Goal: Transaction & Acquisition: Book appointment/travel/reservation

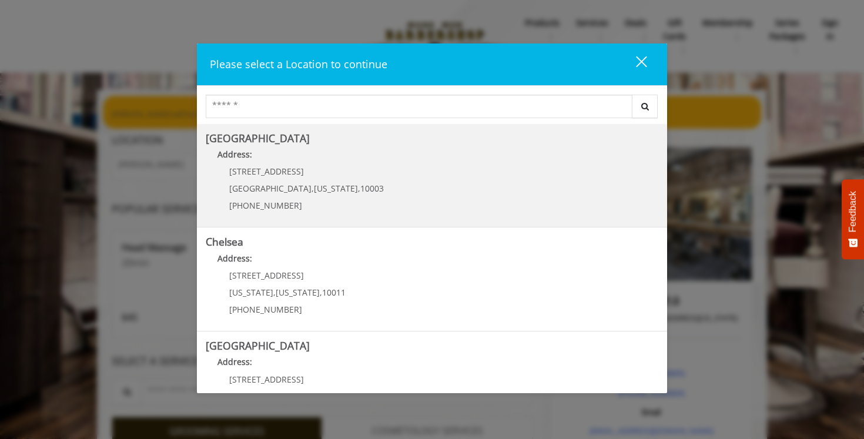
click at [322, 167] on p "[STREET_ADDRESS]" at bounding box center [306, 171] width 155 height 9
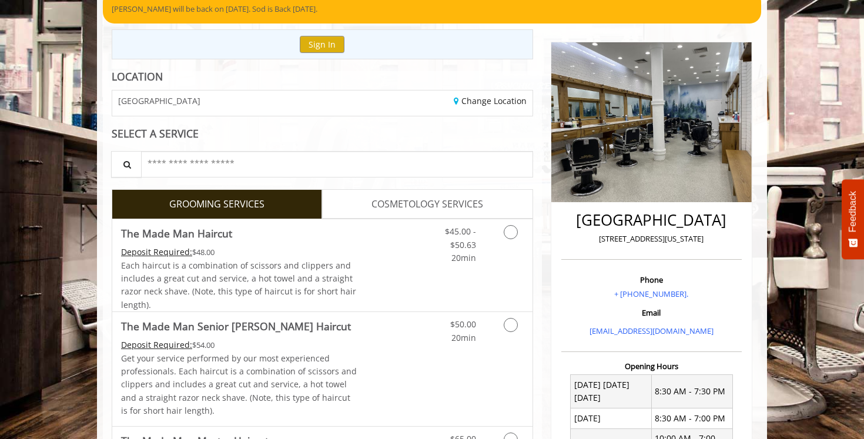
scroll to position [105, 0]
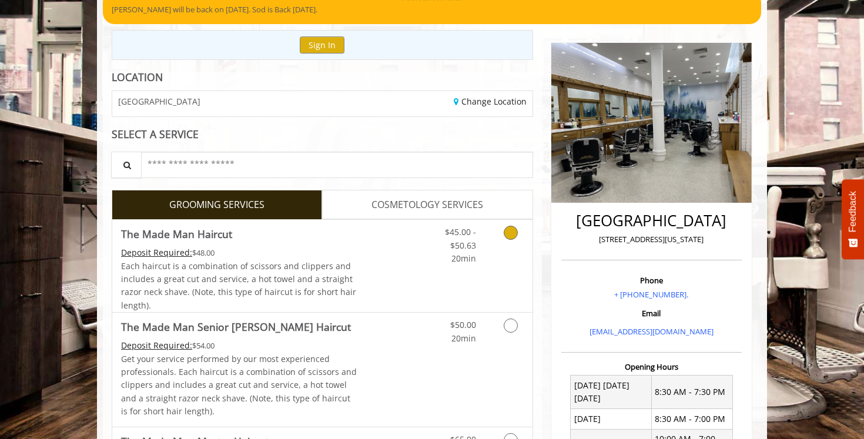
click at [496, 228] on link "Grooming services" at bounding box center [509, 242] width 30 height 45
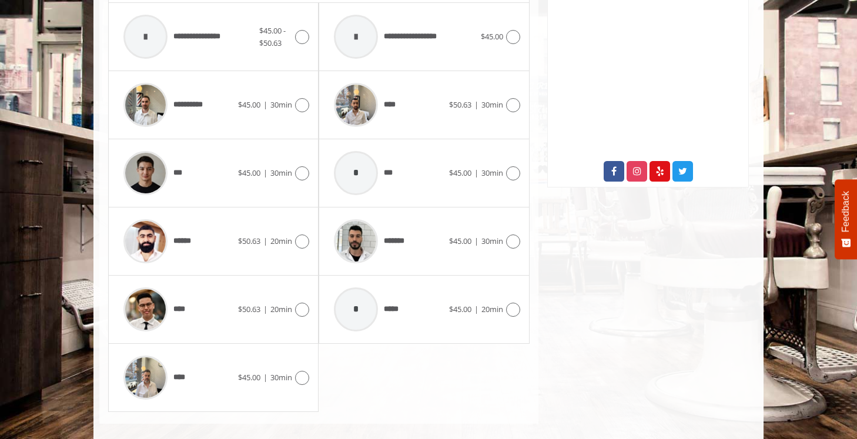
scroll to position [573, 0]
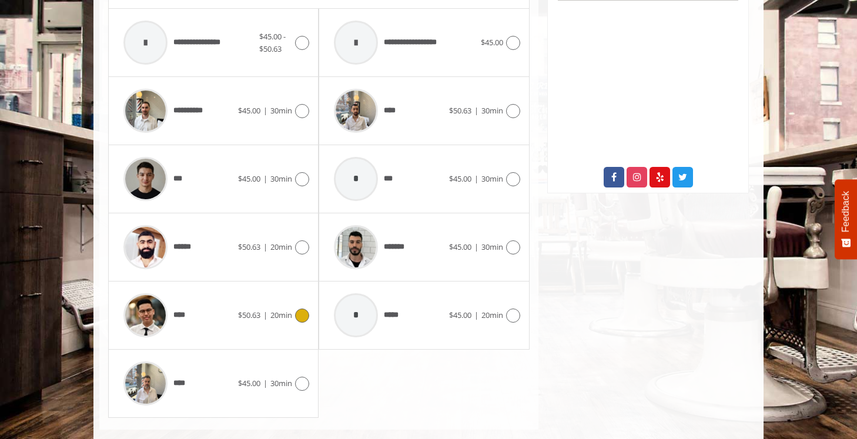
click at [303, 316] on icon at bounding box center [302, 316] width 14 height 14
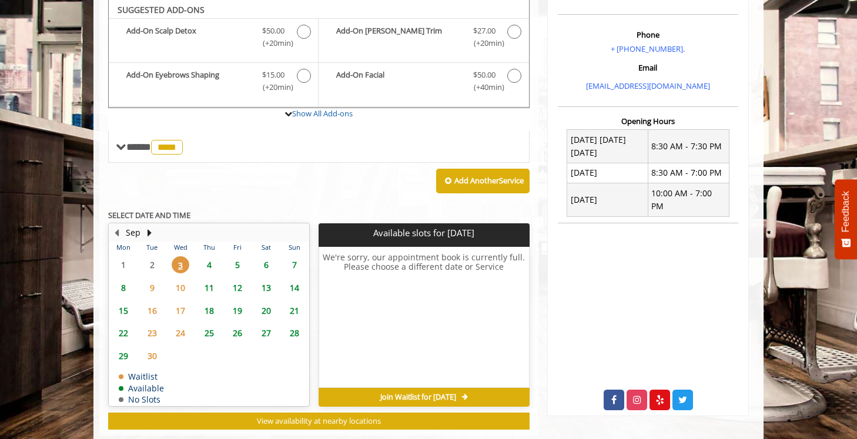
scroll to position [350, 0]
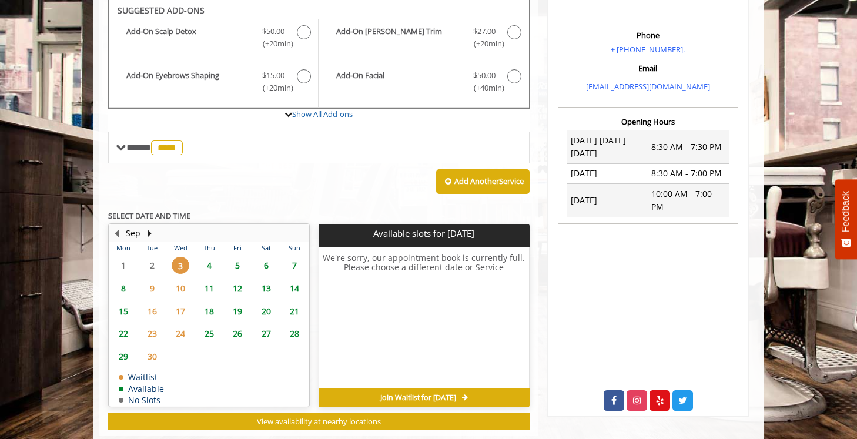
click at [153, 284] on span "9" at bounding box center [152, 288] width 18 height 17
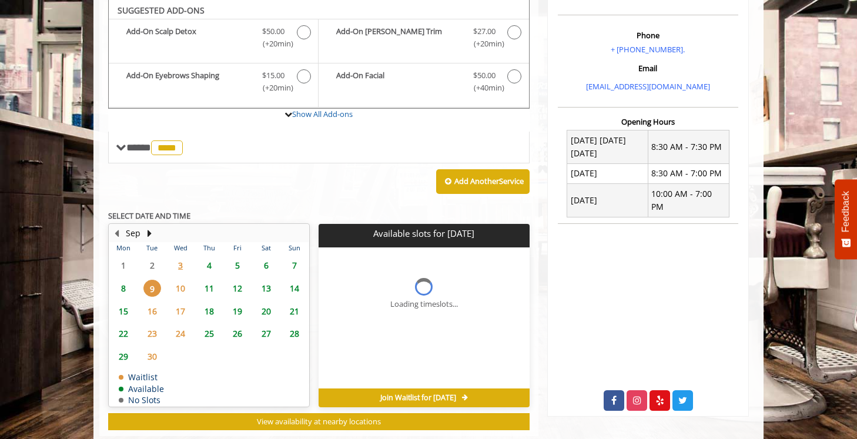
scroll to position [376, 0]
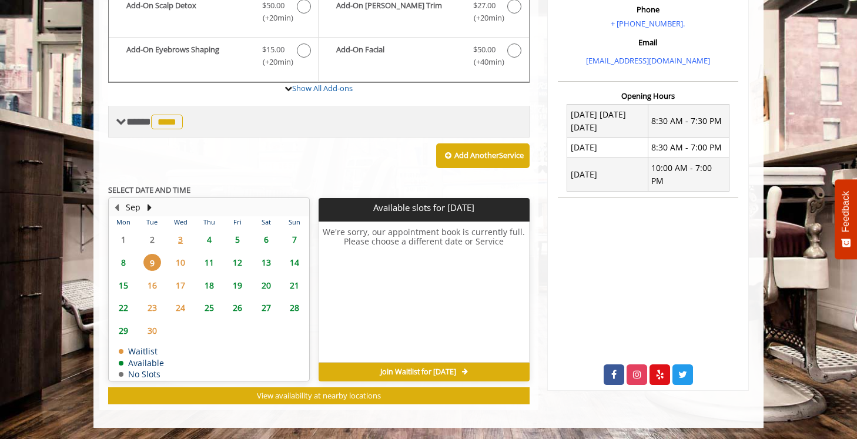
click at [125, 129] on div "**** **** ********" at bounding box center [318, 122] width 421 height 32
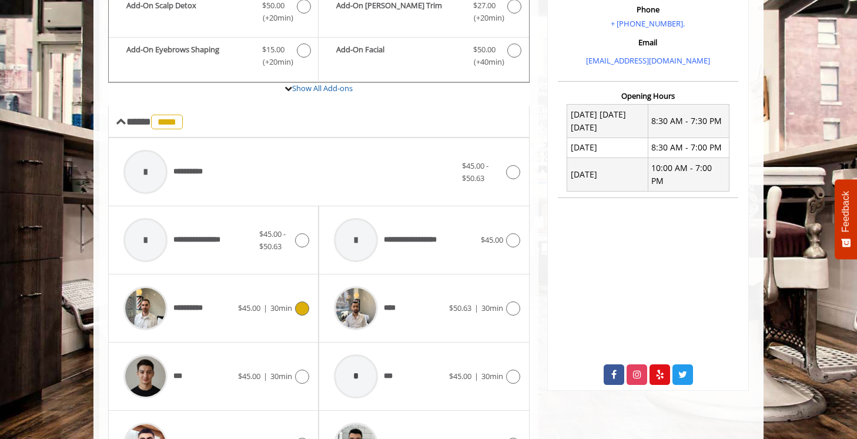
scroll to position [488, 0]
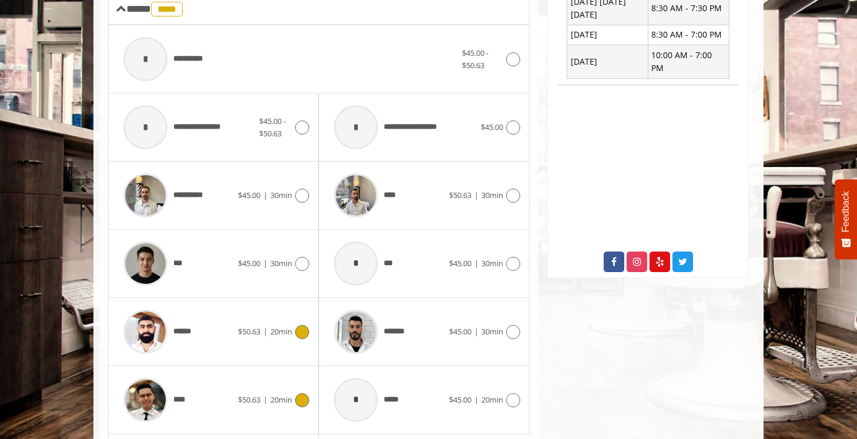
click at [230, 334] on div "******" at bounding box center [178, 332] width 120 height 56
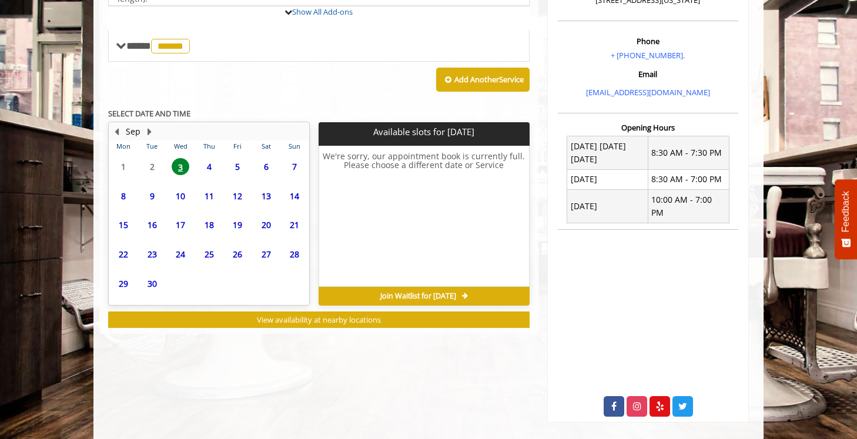
scroll to position [376, 0]
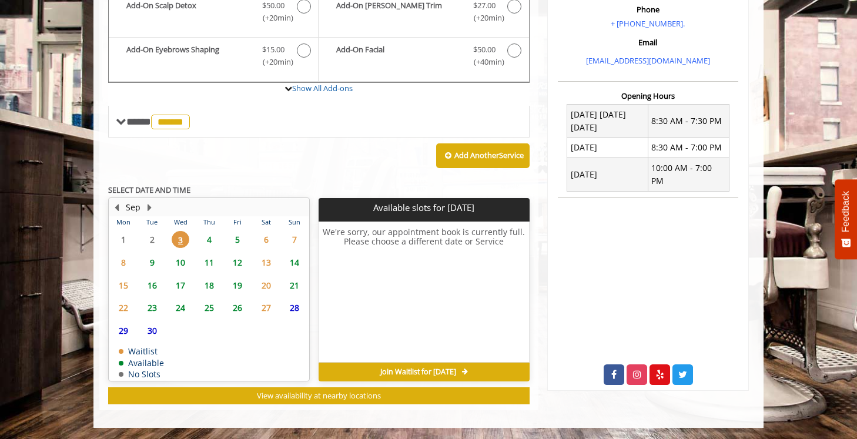
click at [155, 267] on span "9" at bounding box center [152, 262] width 18 height 17
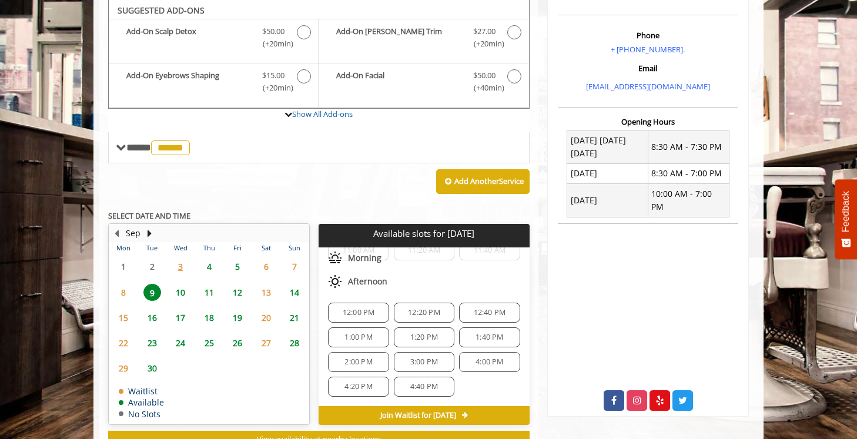
scroll to position [393, 0]
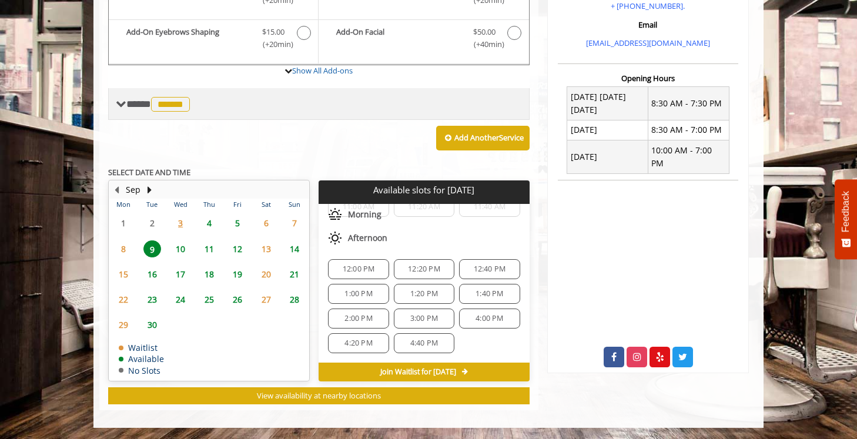
click at [122, 110] on div "**** ****** ********" at bounding box center [154, 103] width 77 height 17
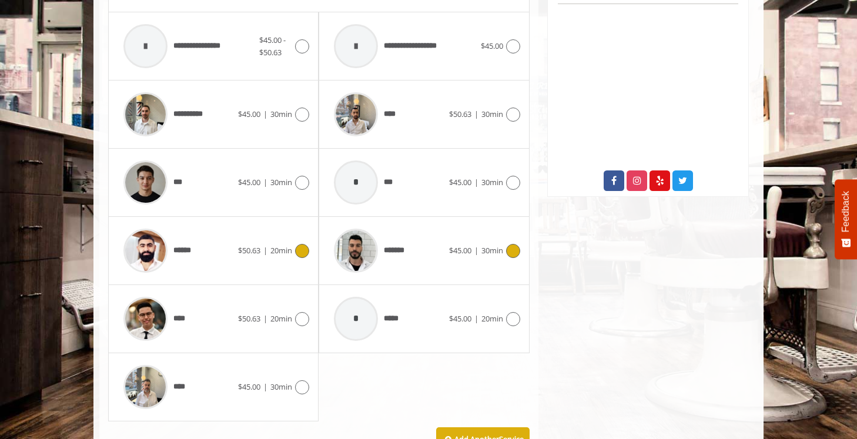
scroll to position [567, 0]
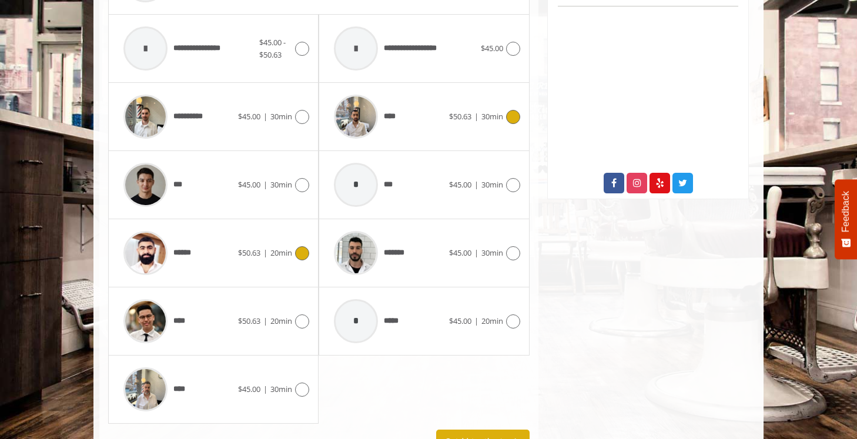
click at [431, 118] on div "****" at bounding box center [388, 117] width 120 height 56
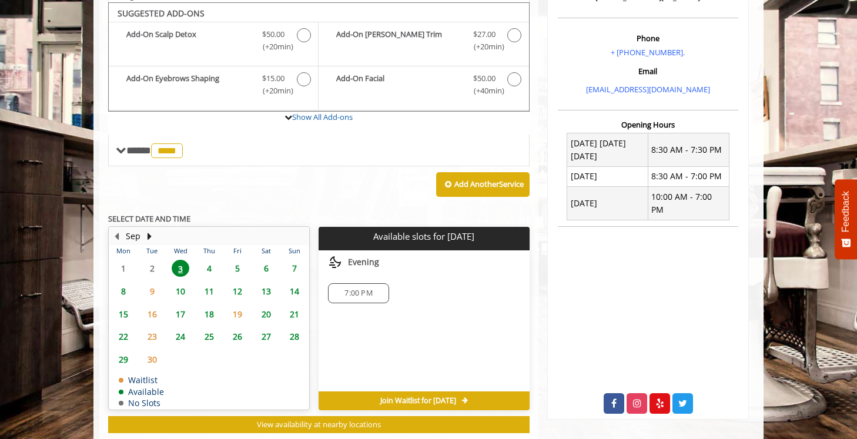
scroll to position [350, 0]
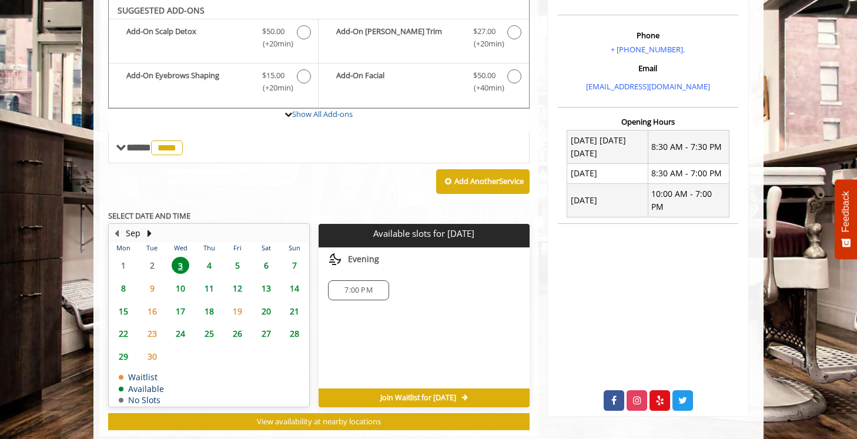
click at [153, 288] on span "9" at bounding box center [152, 288] width 18 height 17
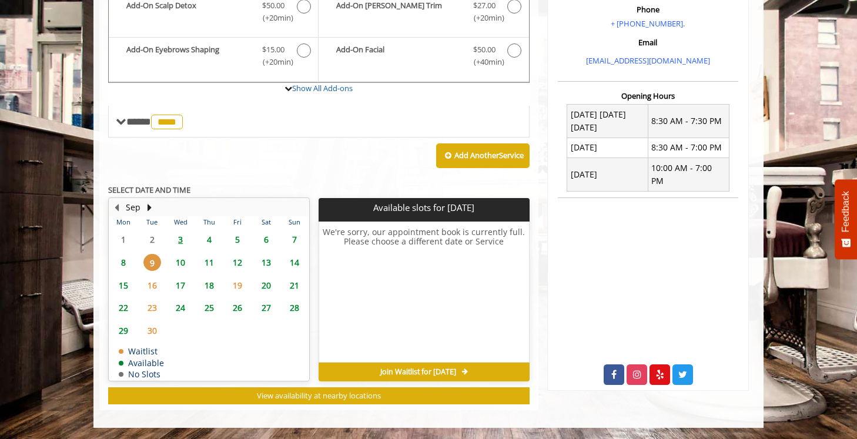
click at [185, 263] on span "10" at bounding box center [181, 262] width 18 height 17
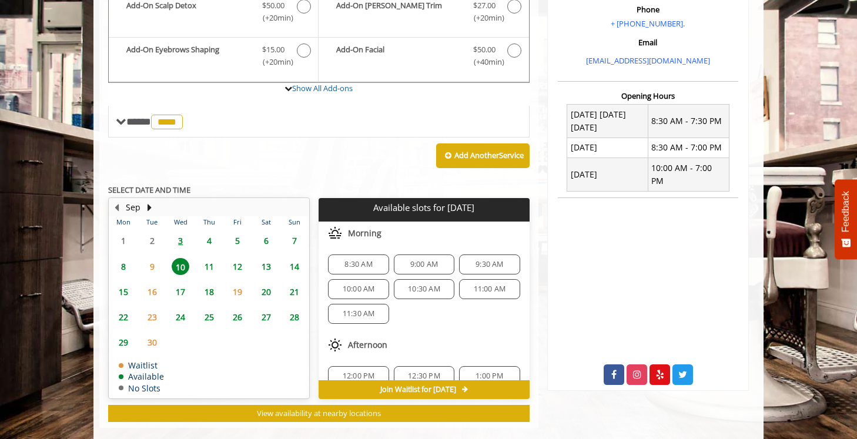
click at [157, 265] on span "9" at bounding box center [152, 266] width 18 height 17
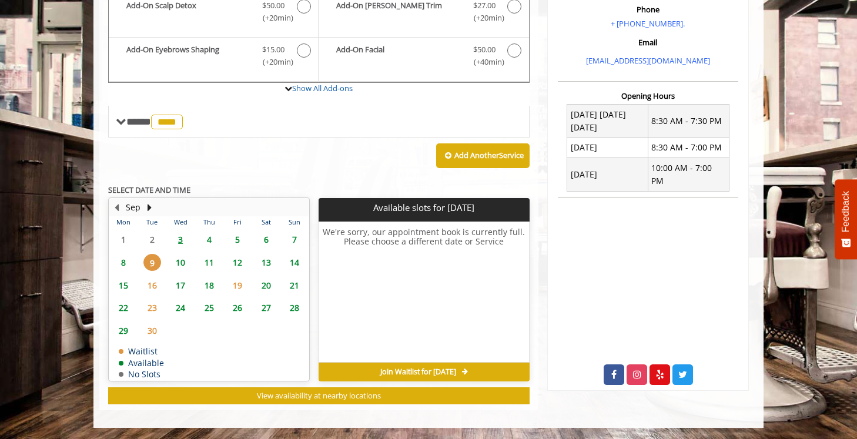
click at [122, 263] on span "8" at bounding box center [124, 262] width 18 height 17
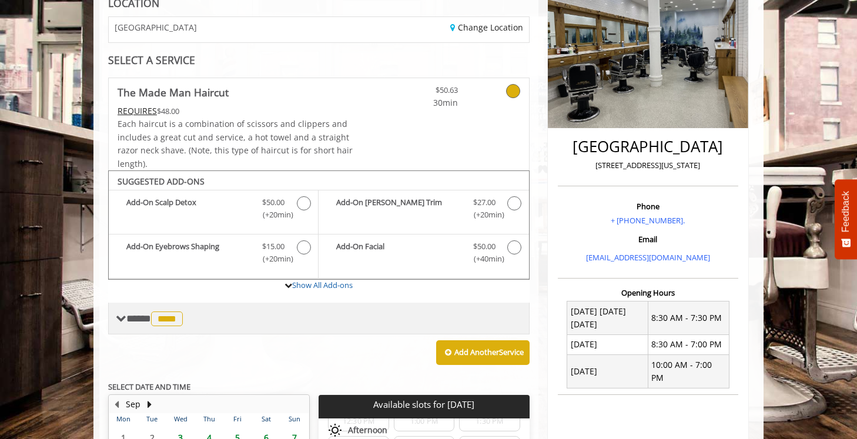
scroll to position [182, 0]
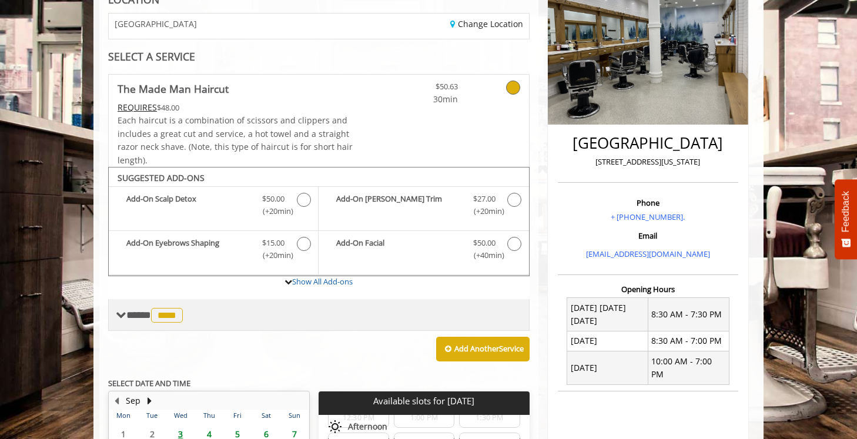
click at [139, 310] on span "**** **** ********" at bounding box center [155, 315] width 59 height 11
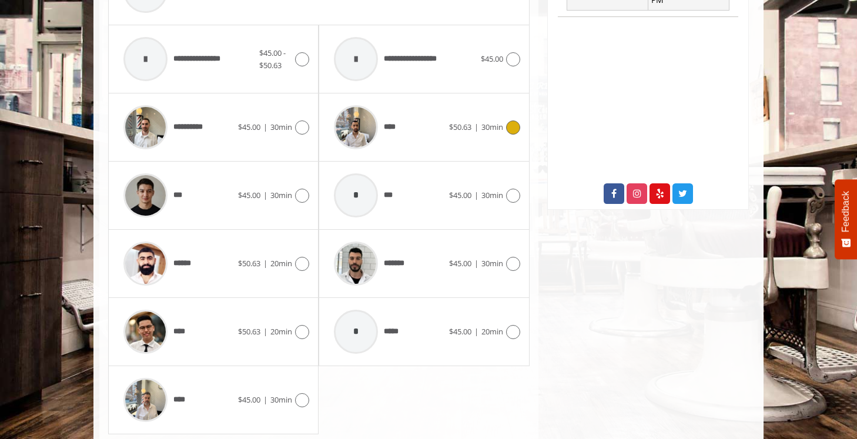
scroll to position [577, 0]
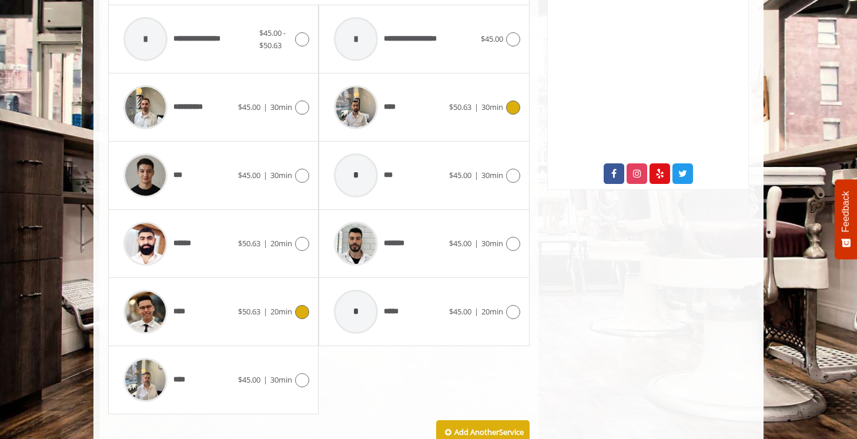
click at [250, 321] on div "**** $50.63 | 20min" at bounding box center [214, 312] width 192 height 56
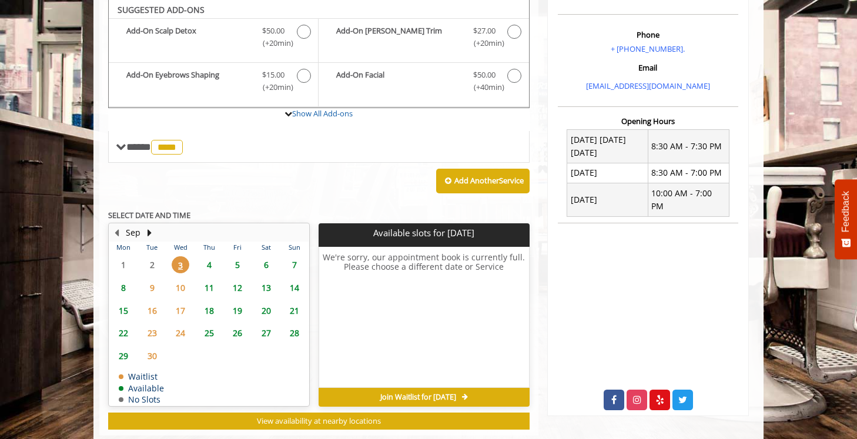
scroll to position [350, 0]
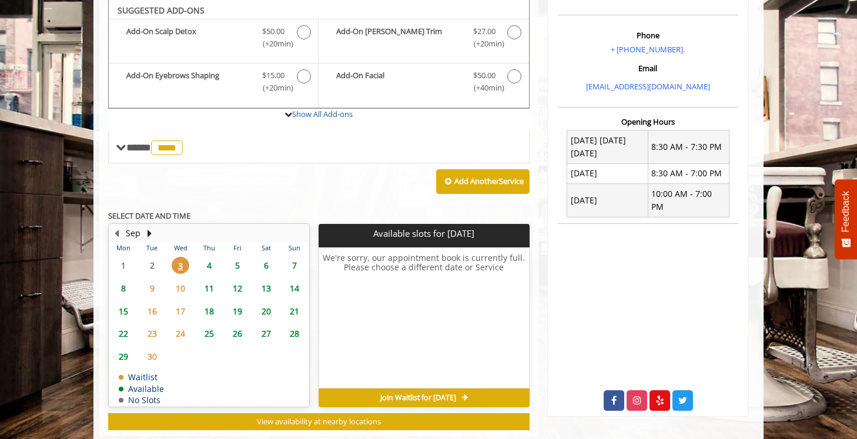
click at [208, 289] on span "11" at bounding box center [209, 288] width 18 height 17
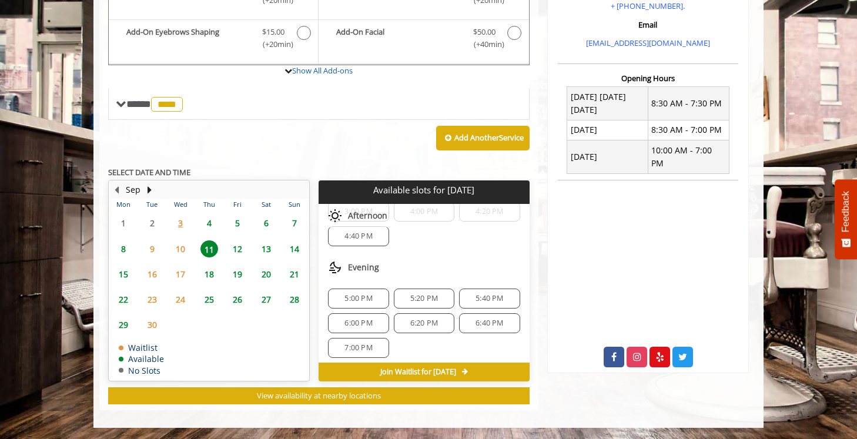
scroll to position [201, 0]
click at [268, 219] on span "6" at bounding box center [266, 223] width 18 height 17
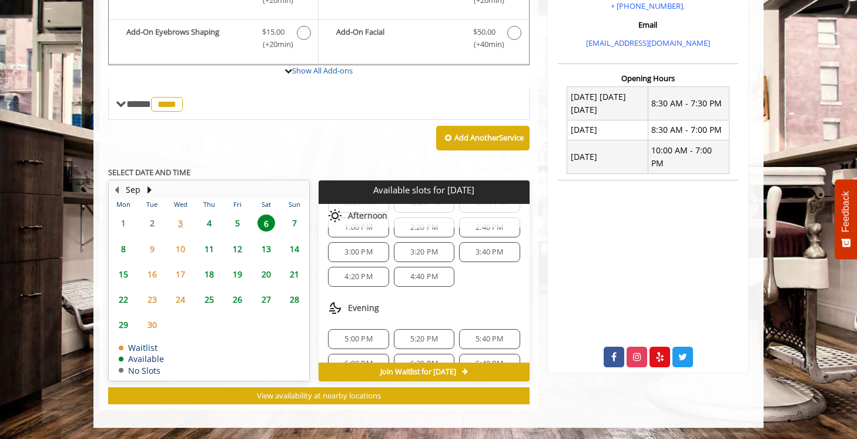
scroll to position [176, 0]
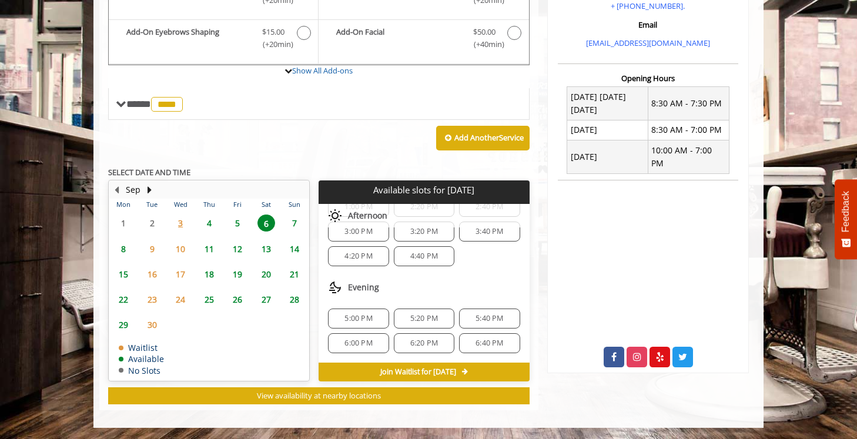
click at [214, 251] on span "11" at bounding box center [209, 248] width 18 height 17
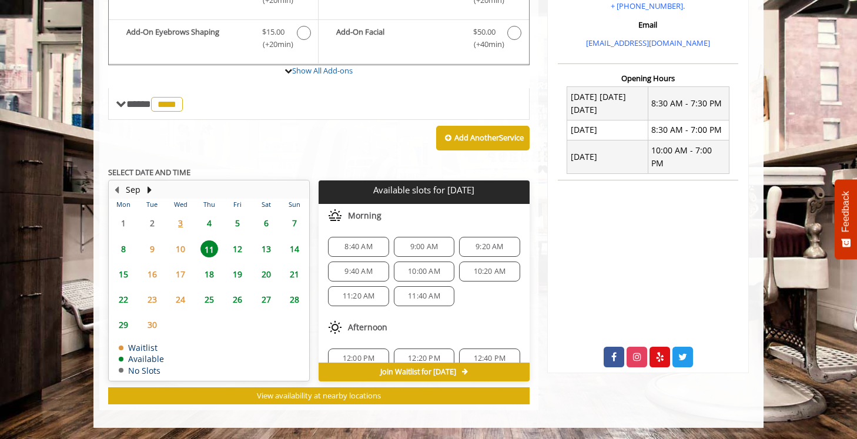
scroll to position [201, 0]
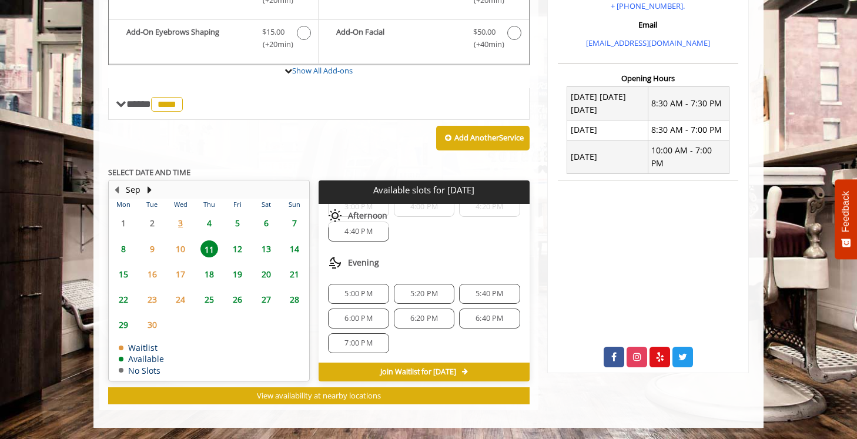
click at [486, 297] on span "5:40 PM" at bounding box center [490, 293] width 28 height 9
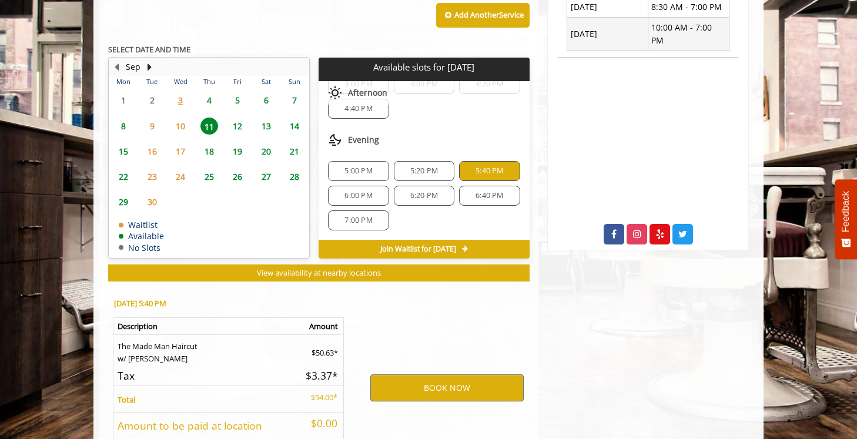
scroll to position [605, 0]
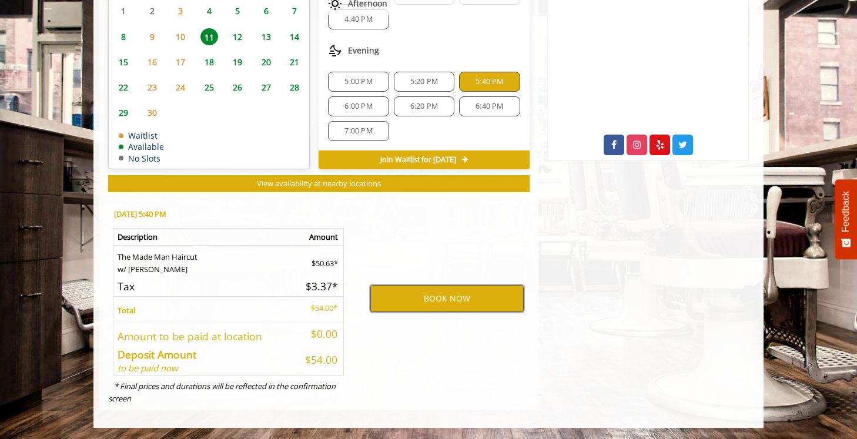
click at [453, 295] on button "BOOK NOW" at bounding box center [446, 298] width 153 height 27
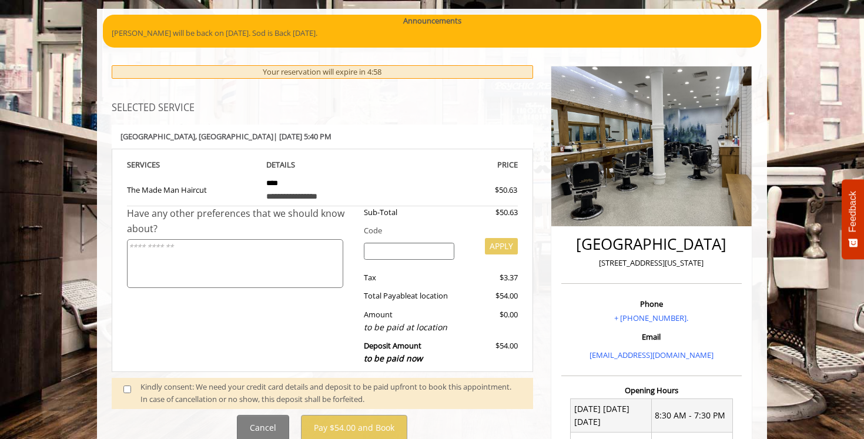
scroll to position [182, 0]
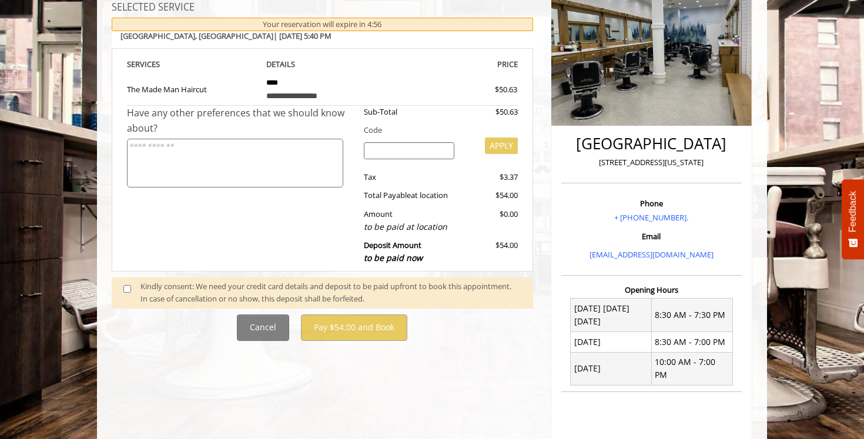
click at [299, 296] on div "Kindly consent: We need your credit card details and deposit to be paid upfront…" at bounding box center [330, 292] width 381 height 25
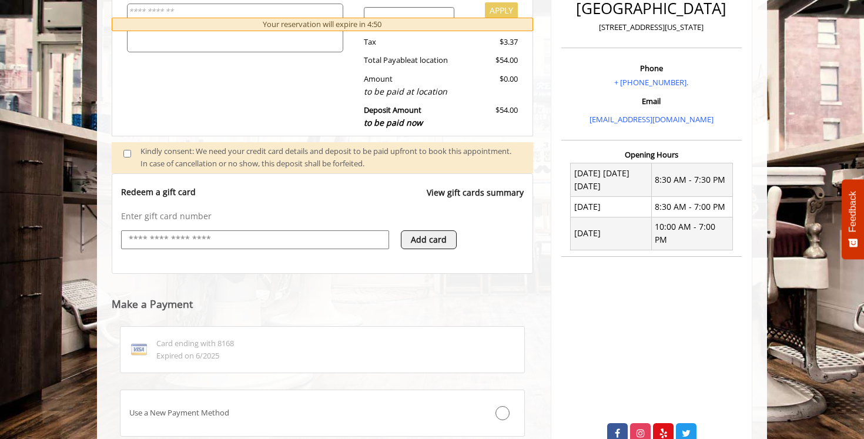
scroll to position [400, 0]
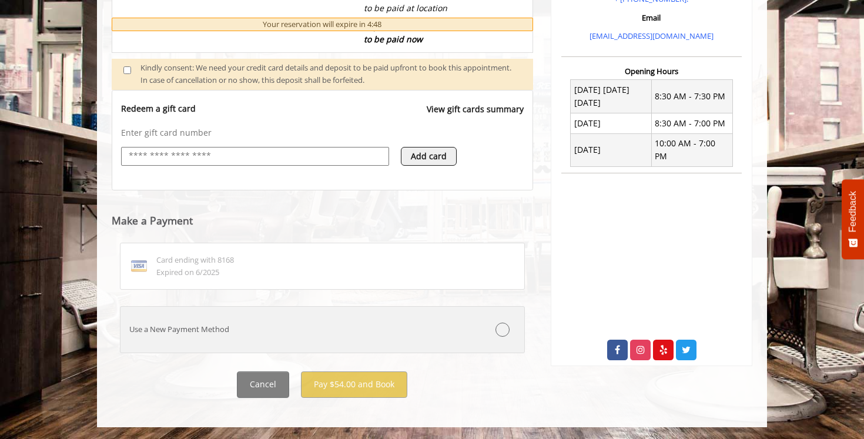
click at [396, 333] on div "Use a New Payment Method" at bounding box center [288, 329] width 336 height 12
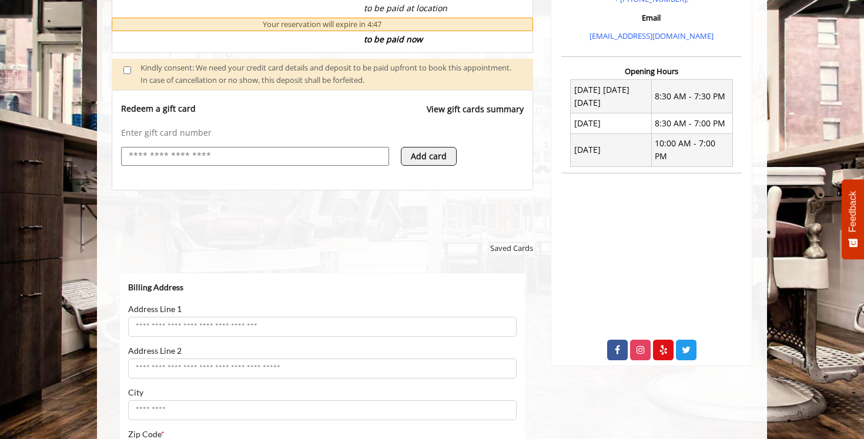
scroll to position [0, 0]
select select "***"
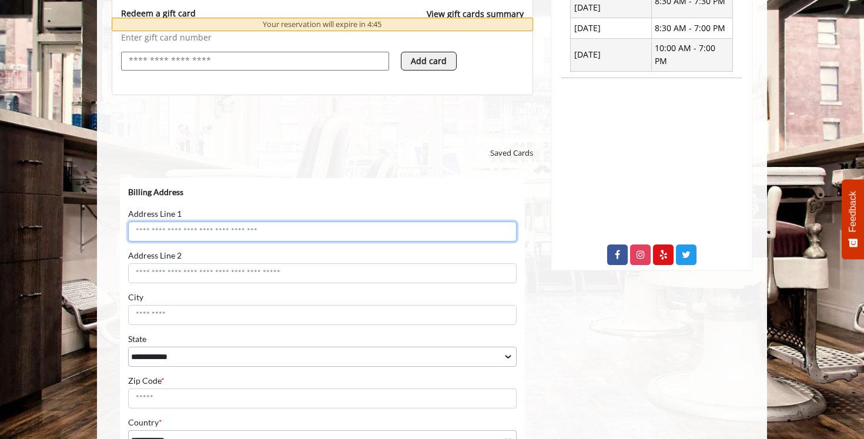
click at [326, 236] on input "Address Line 1" at bounding box center [322, 231] width 389 height 20
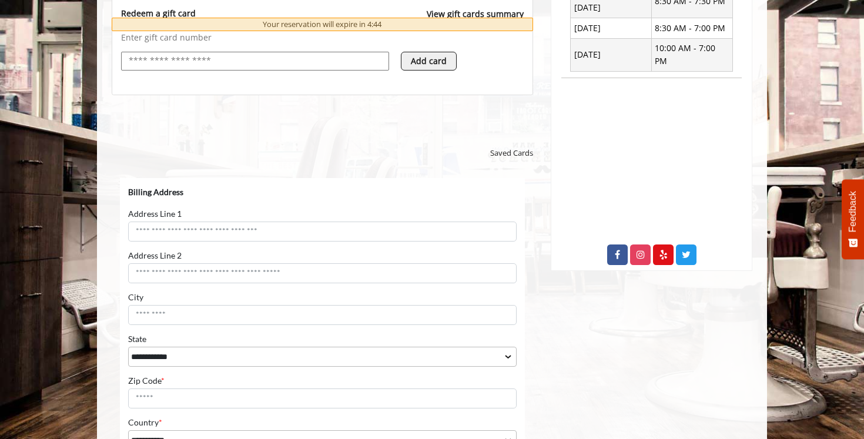
click at [337, 178] on iframe at bounding box center [322, 339] width 405 height 323
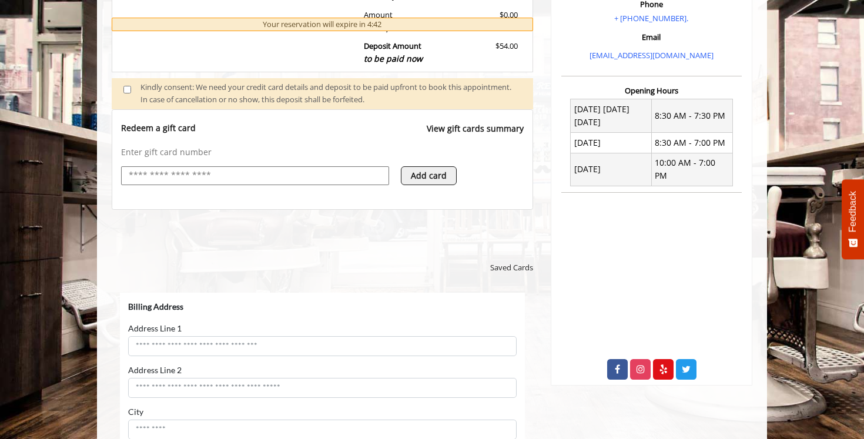
scroll to position [381, 0]
click at [417, 176] on button "Add card" at bounding box center [429, 175] width 56 height 19
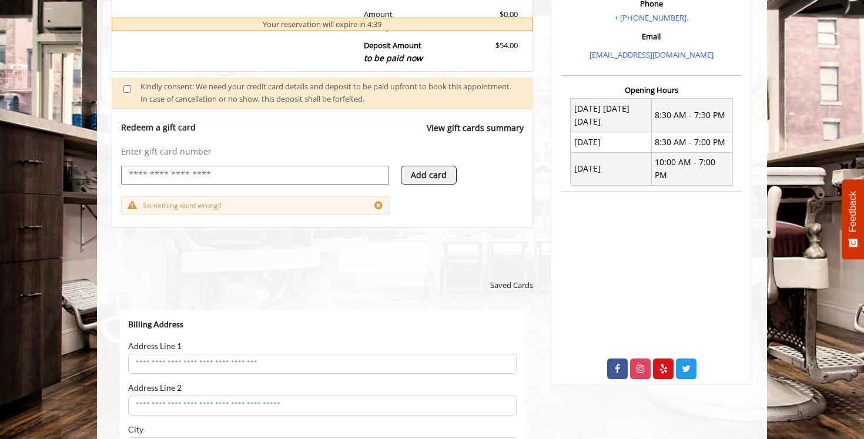
click at [417, 175] on button "Add card" at bounding box center [429, 175] width 56 height 19
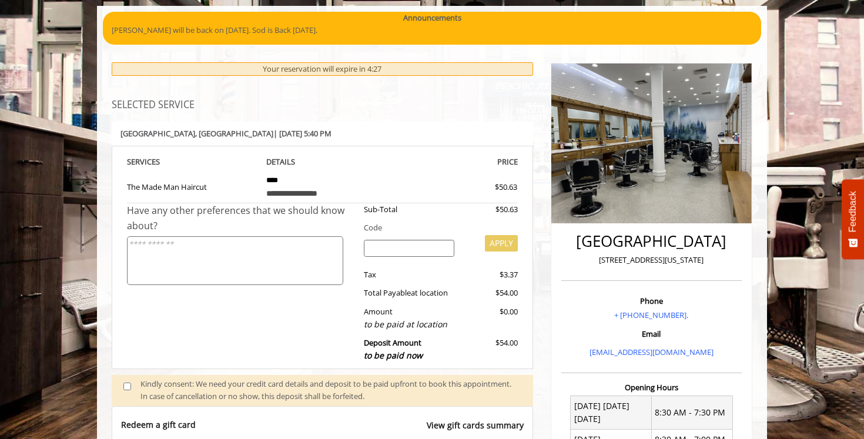
scroll to position [0, 0]
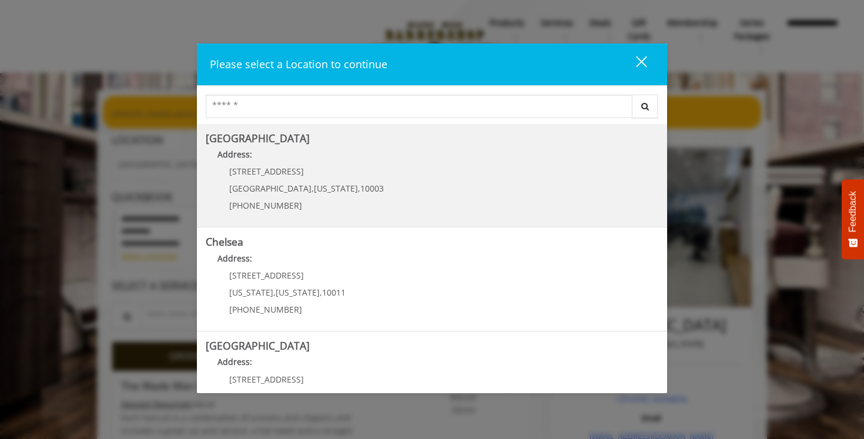
click at [489, 209] on Village "Greenwich Village Address: 60 E 8th St Manhattan , New York , 10003 (212) 598-1…" at bounding box center [432, 176] width 453 height 86
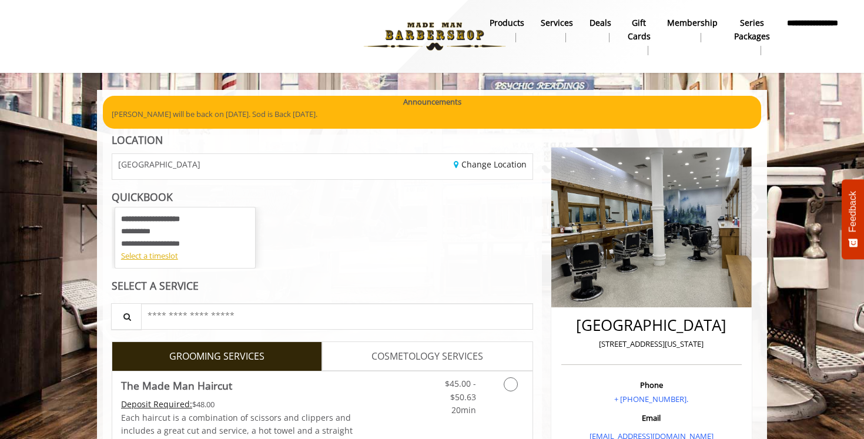
scroll to position [25, 0]
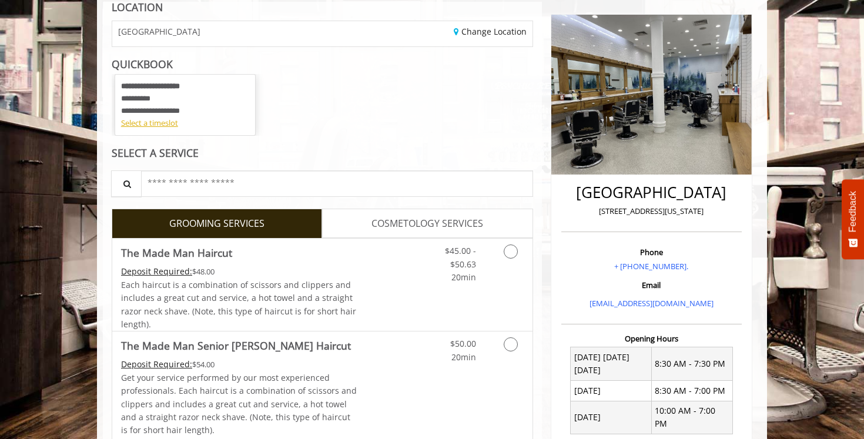
scroll to position [215, 0]
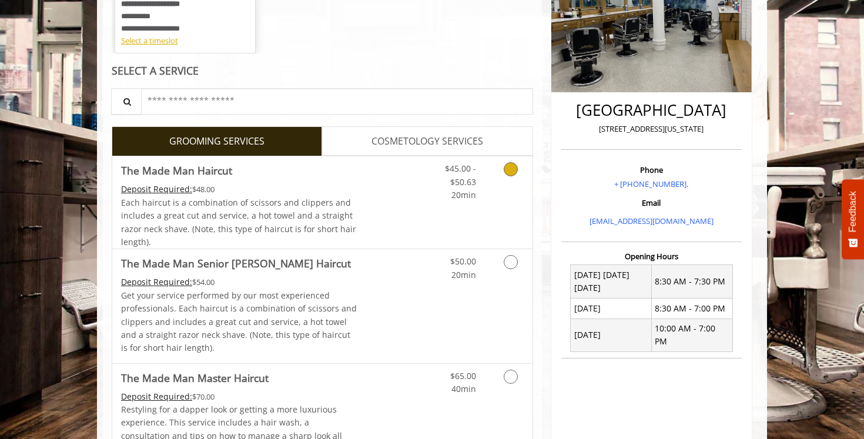
click at [431, 199] on link "$45.00 - $50.63 20min" at bounding box center [451, 178] width 49 height 45
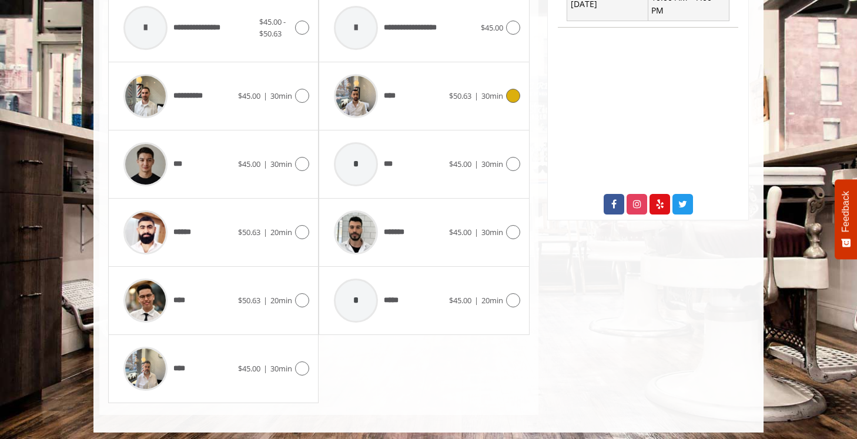
scroll to position [551, 0]
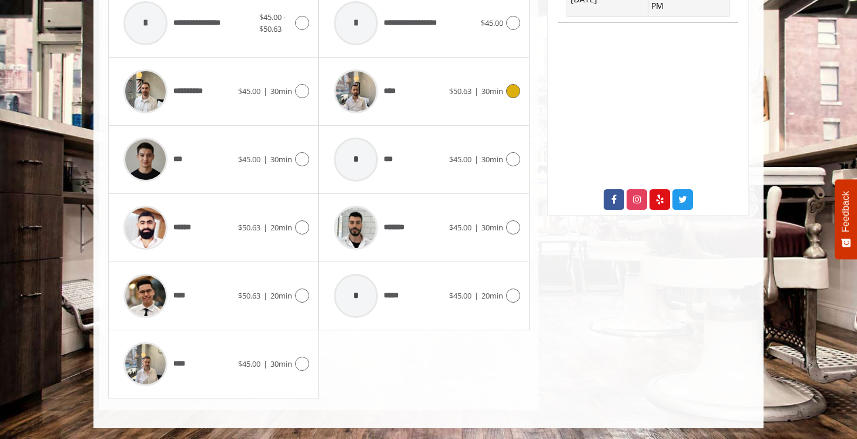
click at [454, 117] on div "**** $50.63 | 30min" at bounding box center [424, 91] width 192 height 56
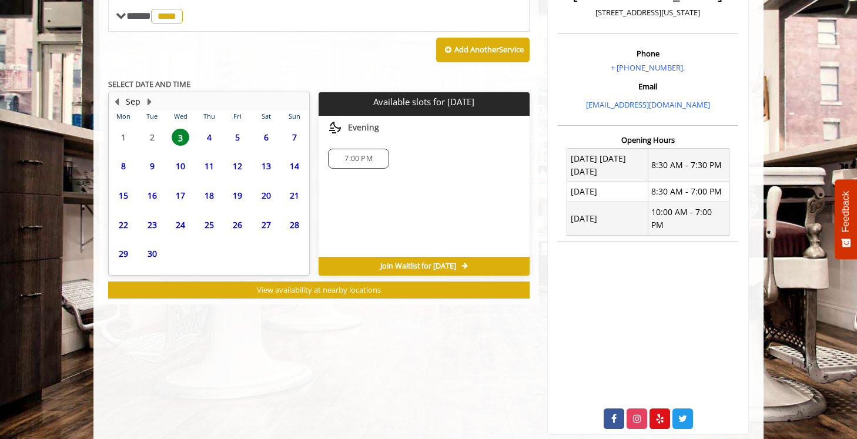
scroll to position [344, 0]
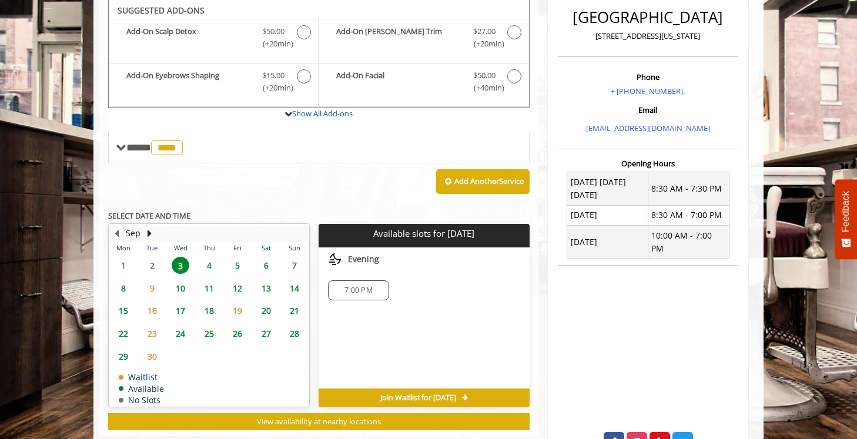
click at [150, 290] on span "9" at bounding box center [152, 288] width 18 height 17
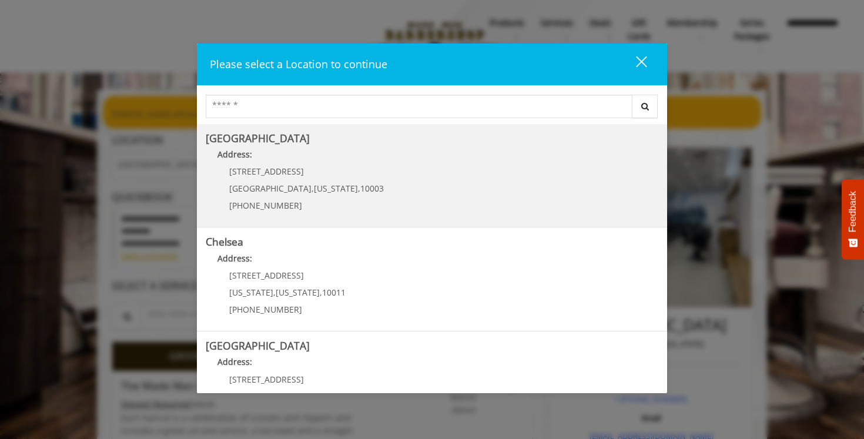
click at [360, 184] on span "10003" at bounding box center [372, 188] width 24 height 11
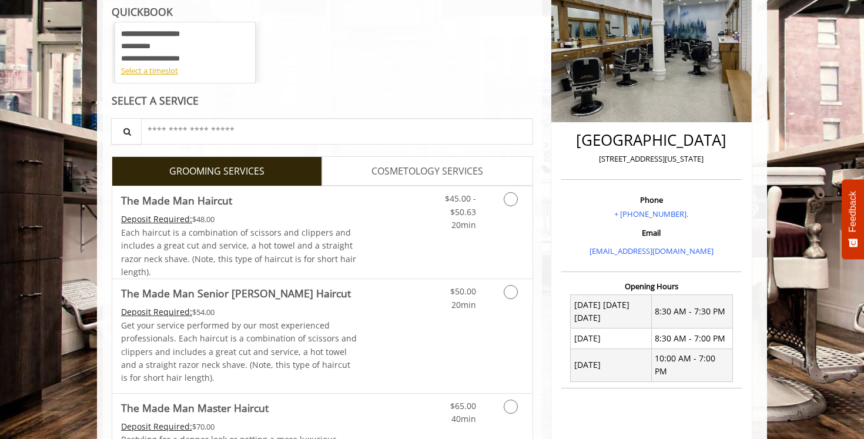
scroll to position [186, 0]
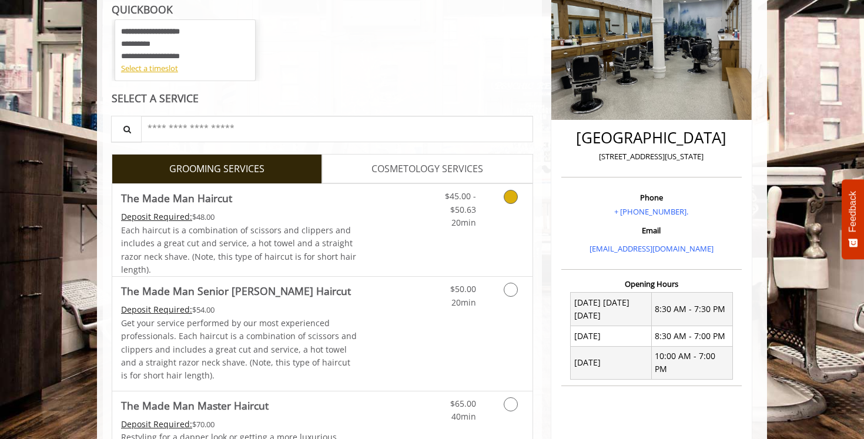
click at [396, 245] on link "Discounted Price" at bounding box center [392, 230] width 70 height 92
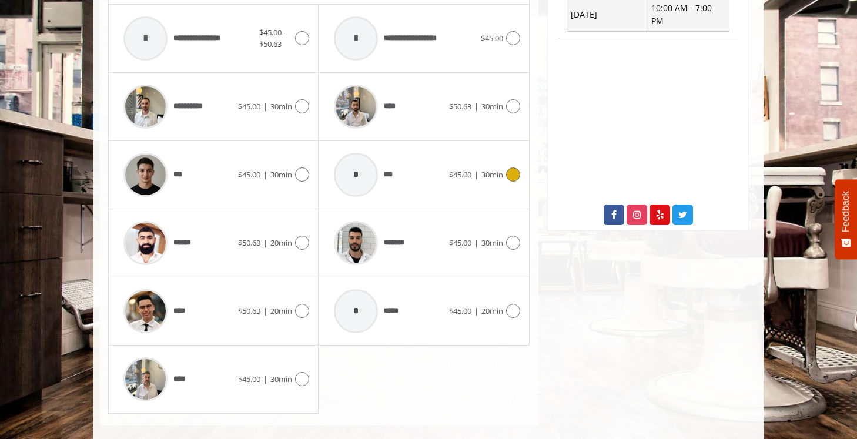
scroll to position [537, 0]
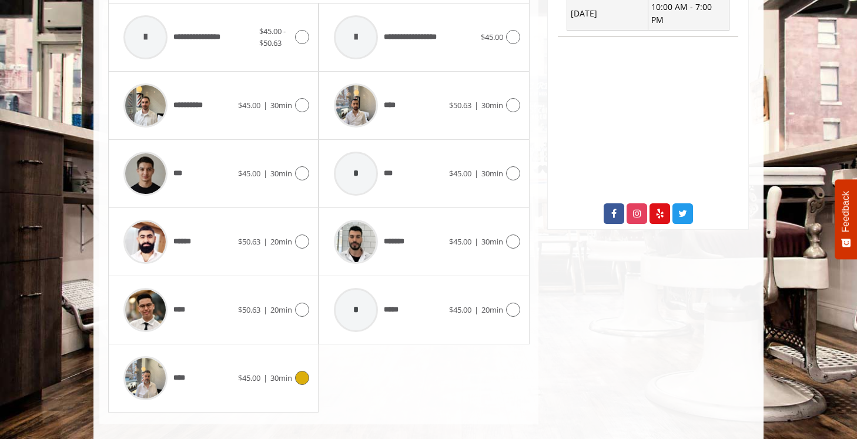
click at [225, 374] on div "****" at bounding box center [178, 378] width 120 height 56
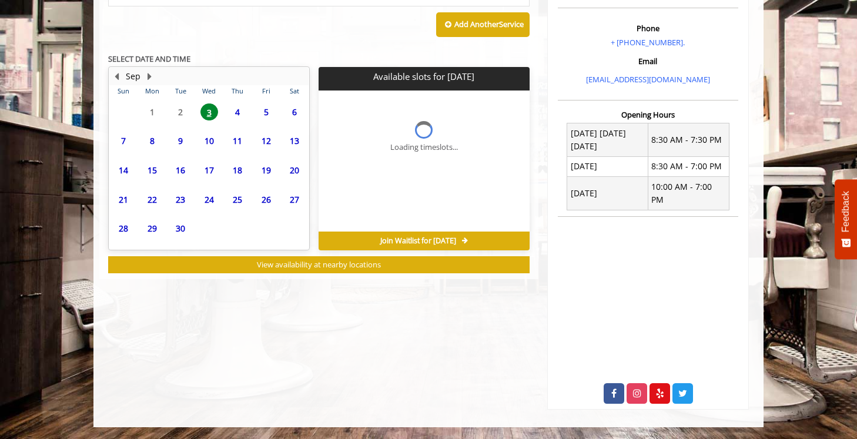
scroll to position [344, 0]
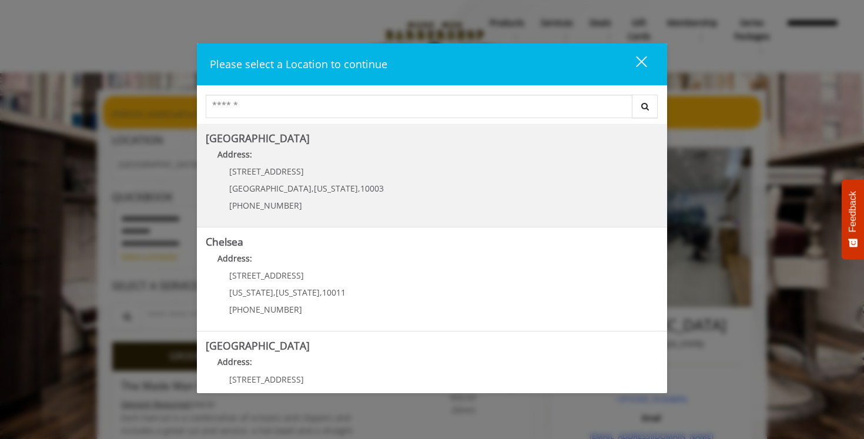
click at [324, 172] on p "[STREET_ADDRESS]" at bounding box center [306, 171] width 155 height 9
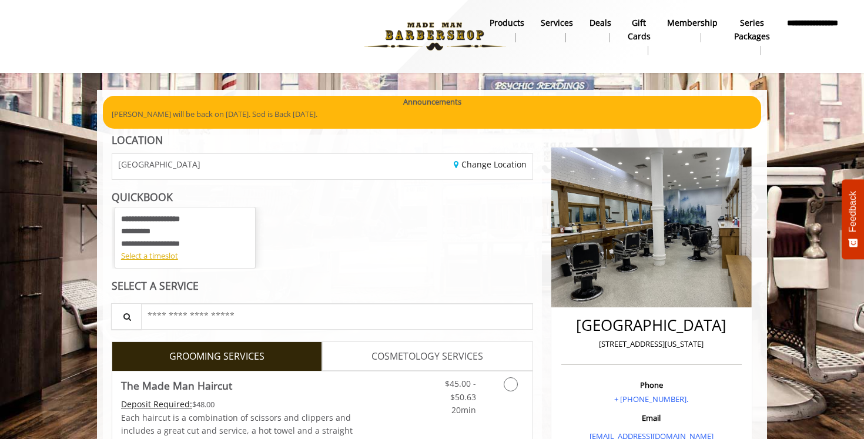
scroll to position [165, 0]
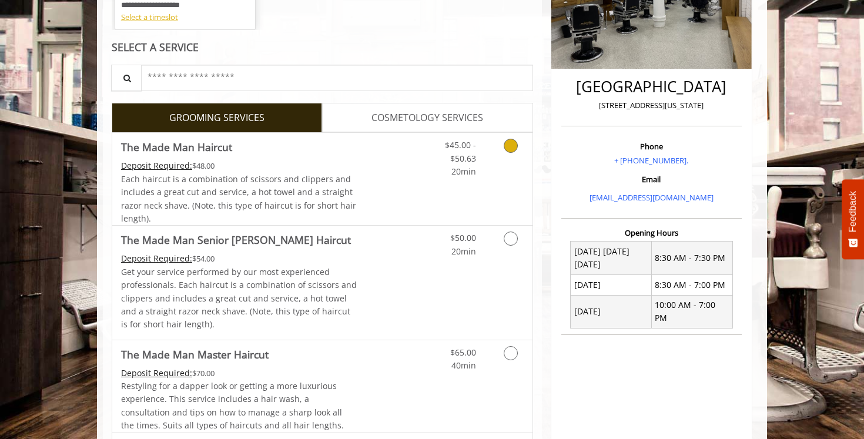
click at [357, 194] on link "Discounted Price" at bounding box center [392, 179] width 70 height 92
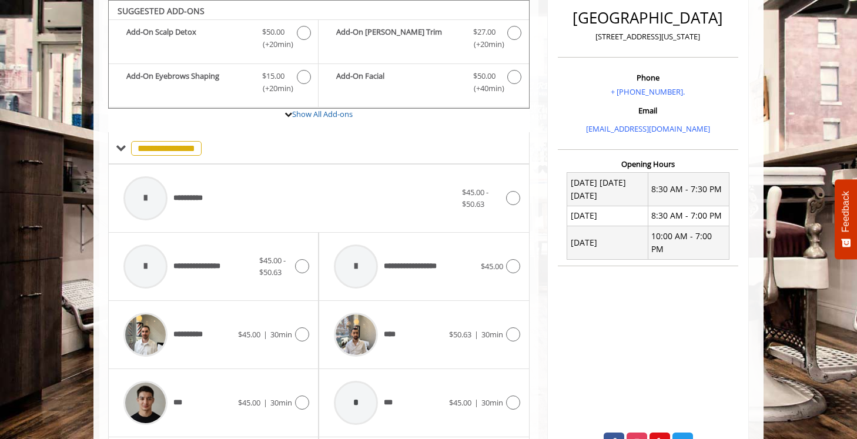
scroll to position [423, 0]
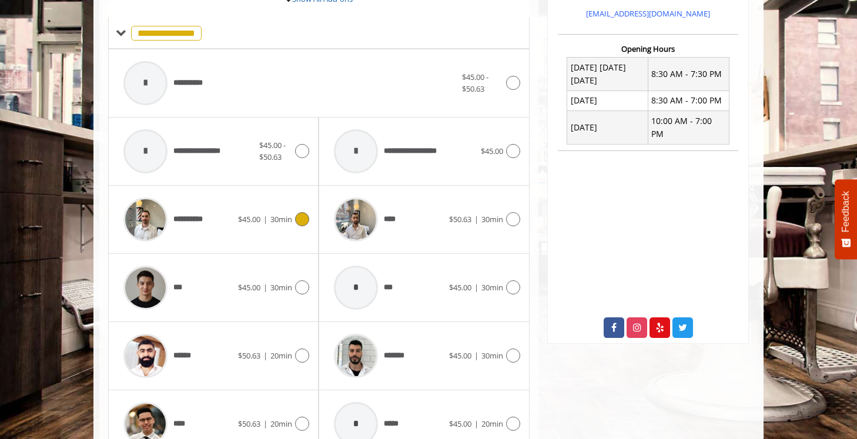
click at [233, 227] on div "**********" at bounding box center [178, 220] width 120 height 56
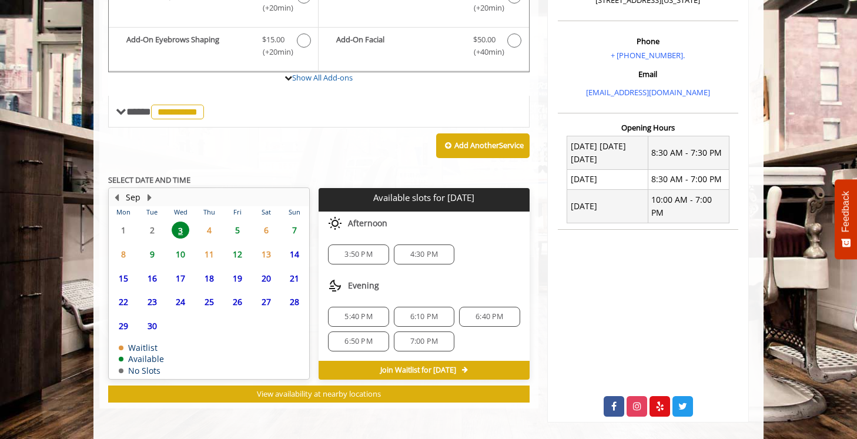
click at [156, 256] on span "9" at bounding box center [152, 254] width 18 height 17
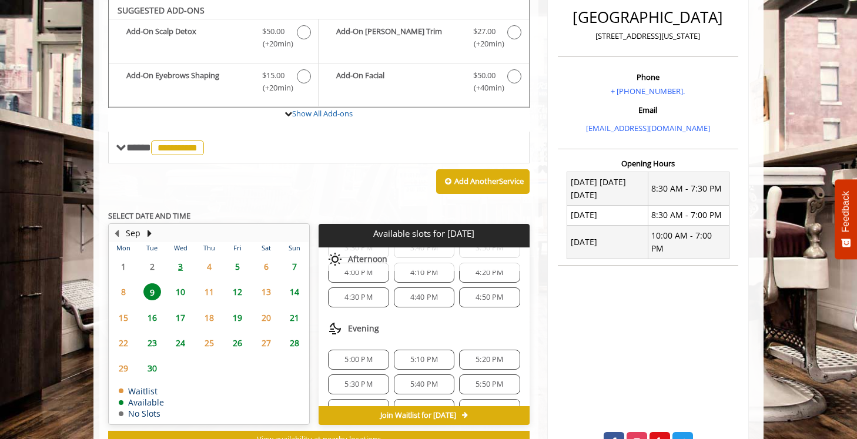
scroll to position [497, 0]
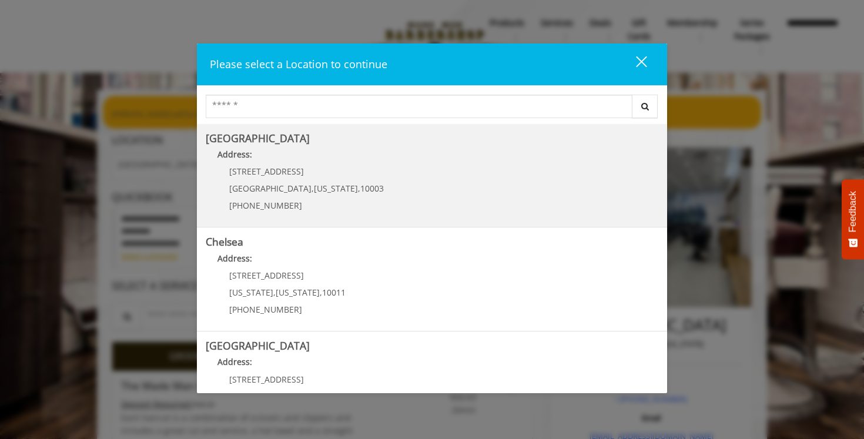
click at [493, 188] on Village "Greenwich Village Address: 60 E 8th St Manhattan , New York , 10003 (212) 598-1…" at bounding box center [432, 176] width 453 height 86
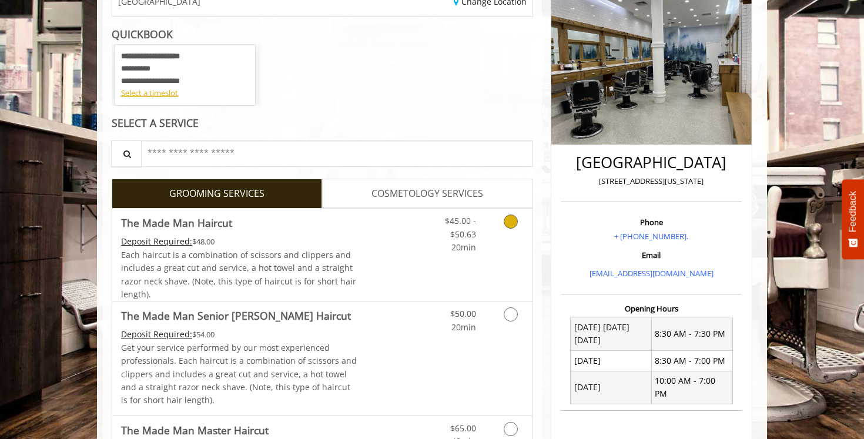
click at [399, 272] on link "Discounted Price" at bounding box center [392, 255] width 70 height 92
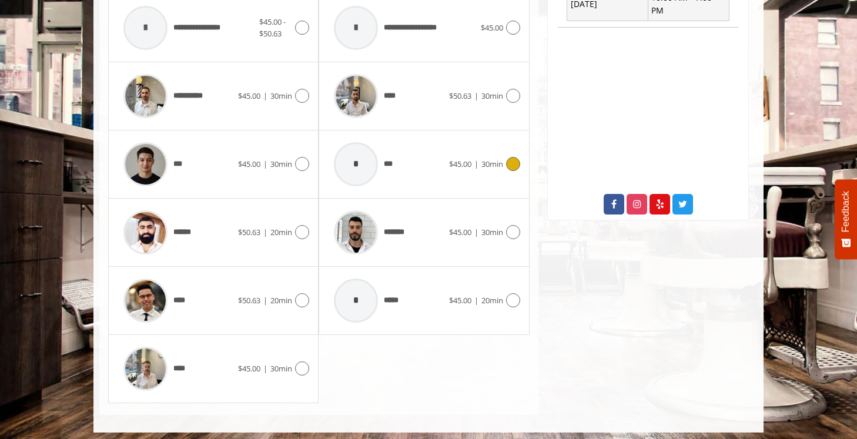
scroll to position [547, 0]
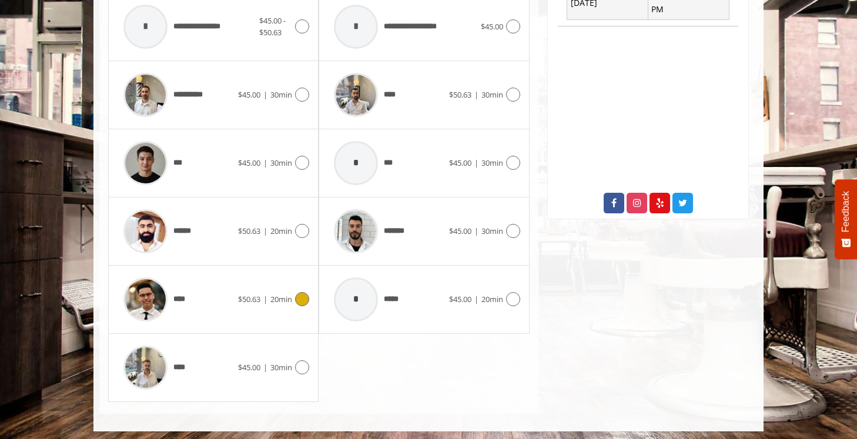
click at [225, 289] on div "****" at bounding box center [178, 300] width 120 height 56
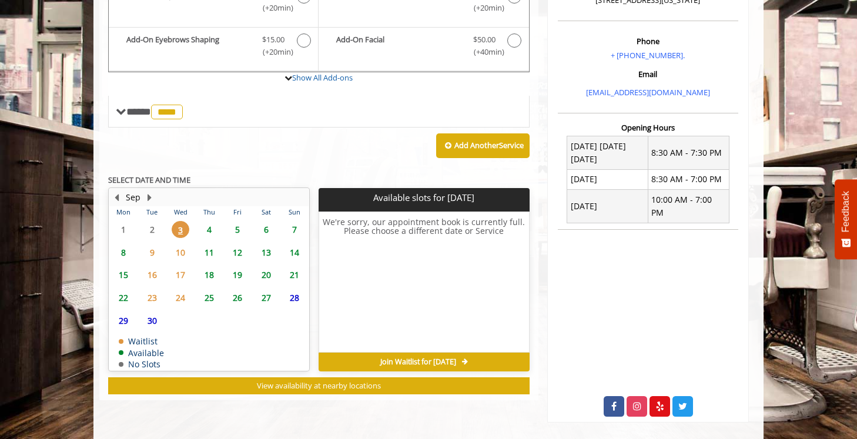
click at [211, 250] on span "11" at bounding box center [209, 252] width 18 height 17
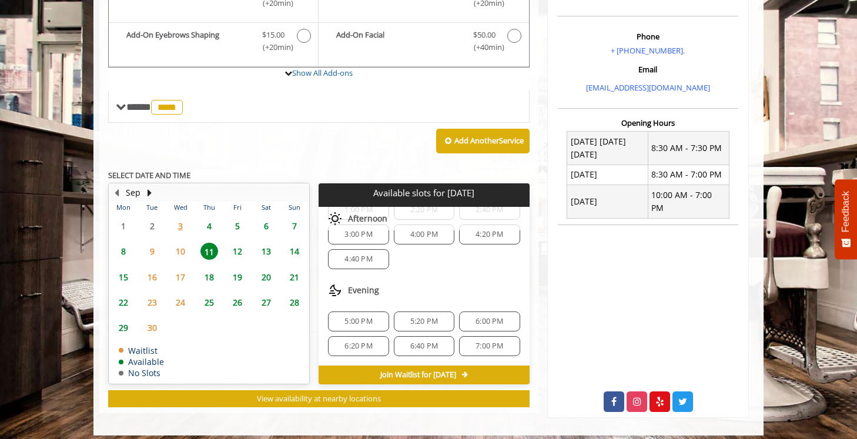
scroll to position [352, 0]
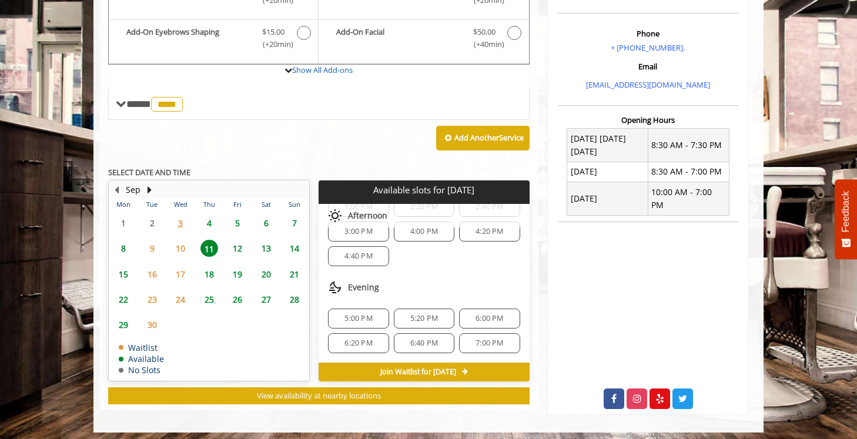
click at [422, 315] on span "5:20 PM" at bounding box center [424, 318] width 28 height 9
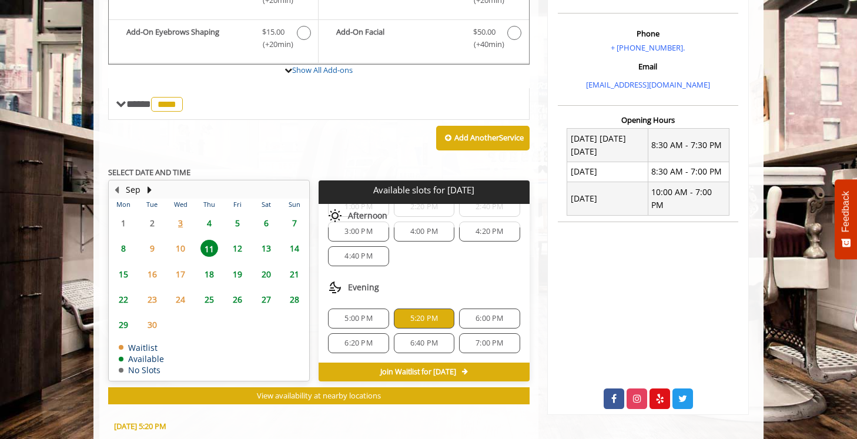
scroll to position [564, 0]
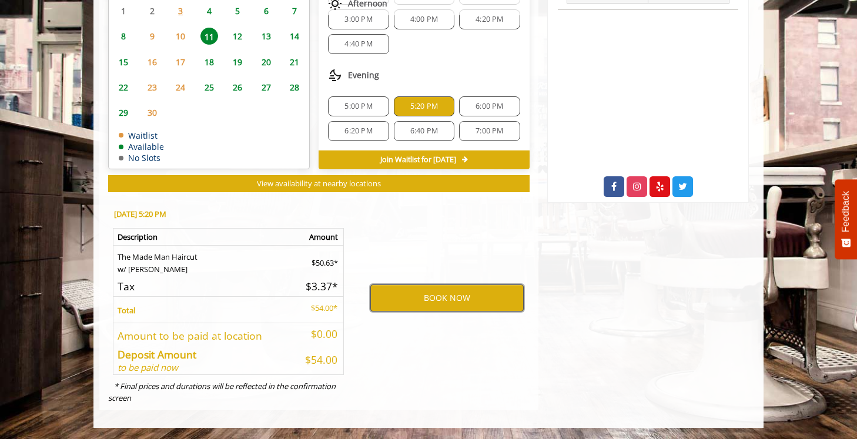
click at [440, 300] on button "BOOK NOW" at bounding box center [446, 297] width 153 height 27
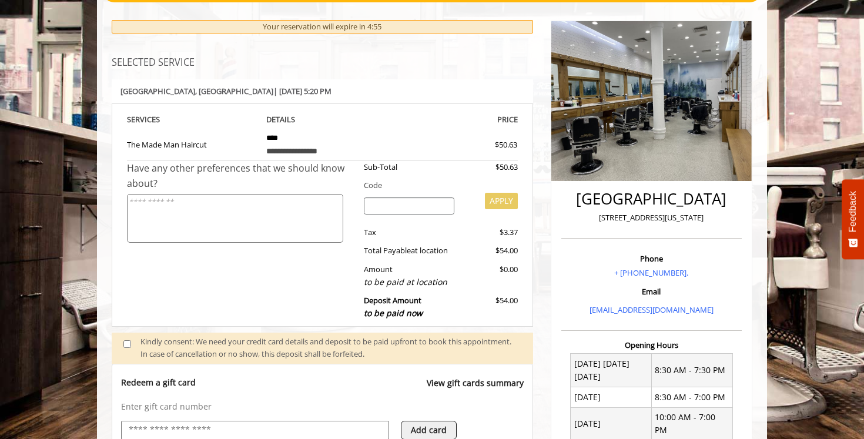
scroll to position [287, 0]
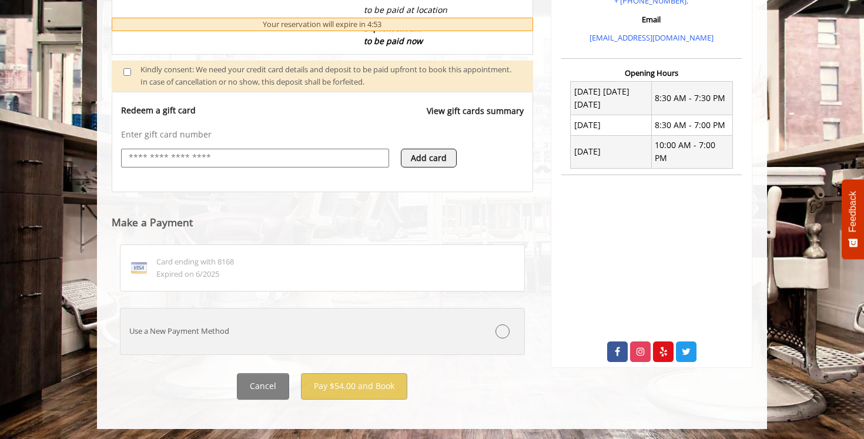
click at [340, 324] on label "Use a New Payment Method" at bounding box center [322, 331] width 405 height 47
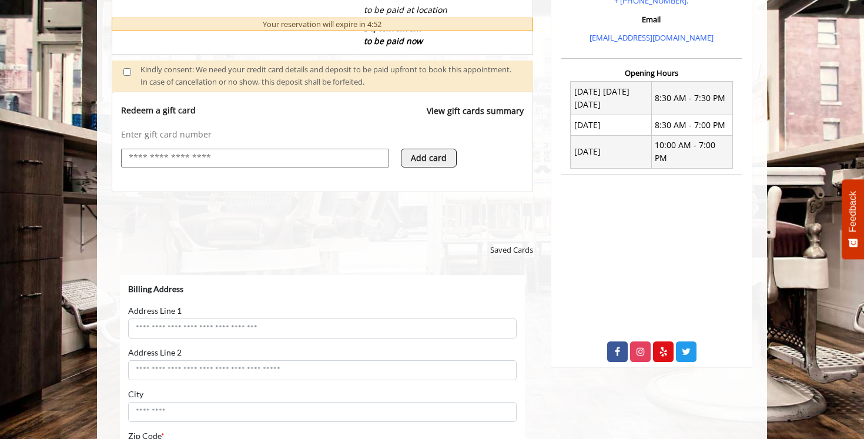
scroll to position [0, 0]
select select "***"
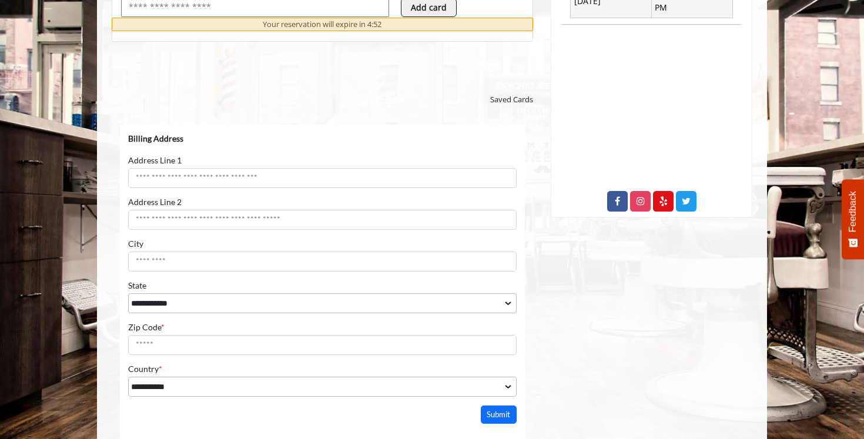
scroll to position [567, 0]
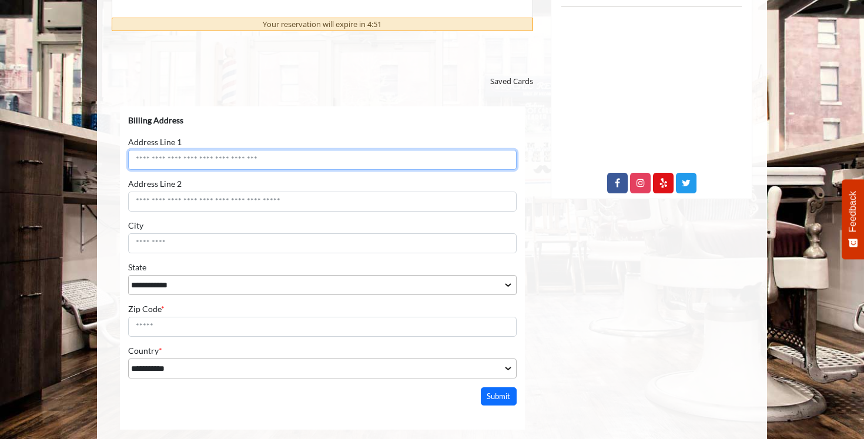
click at [262, 160] on input "Address Line 1" at bounding box center [322, 159] width 389 height 20
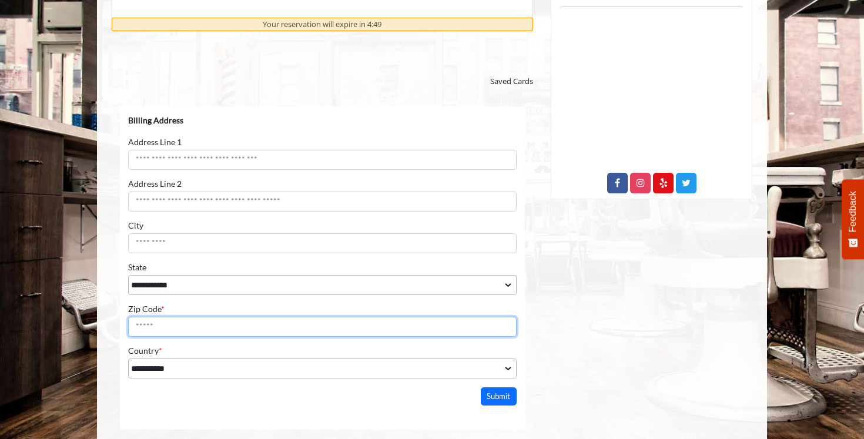
click at [237, 323] on input "Zip Code *" at bounding box center [322, 326] width 389 height 20
type input "*****"
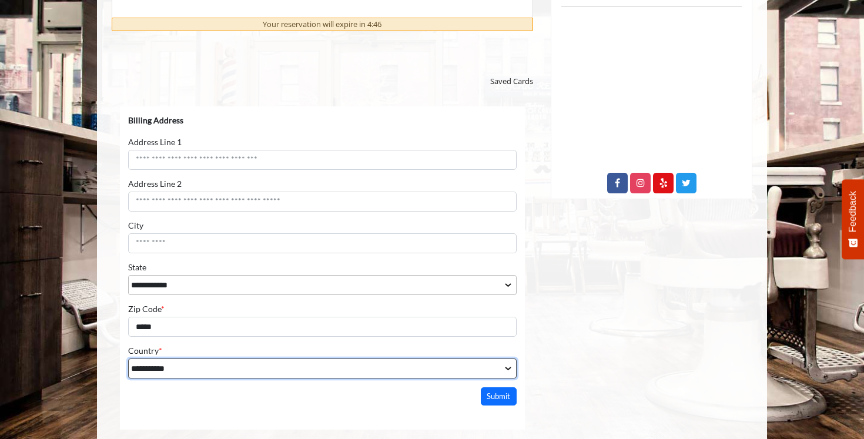
click at [226, 365] on select "**********" at bounding box center [322, 368] width 389 height 20
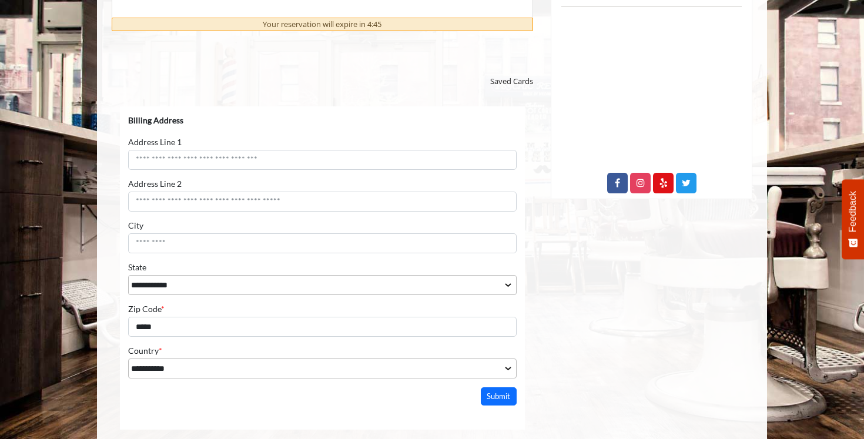
click at [486, 391] on button "Submit" at bounding box center [499, 396] width 36 height 18
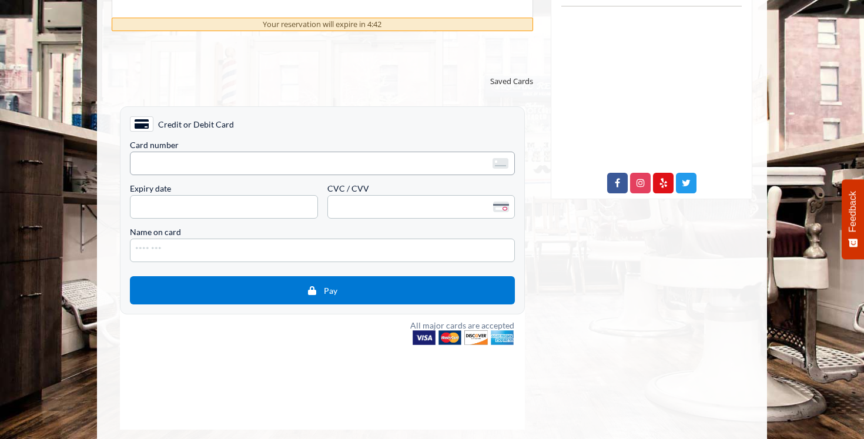
click at [277, 170] on span "<p>Your browser does not support iframes.</p>" at bounding box center [322, 163] width 385 height 24
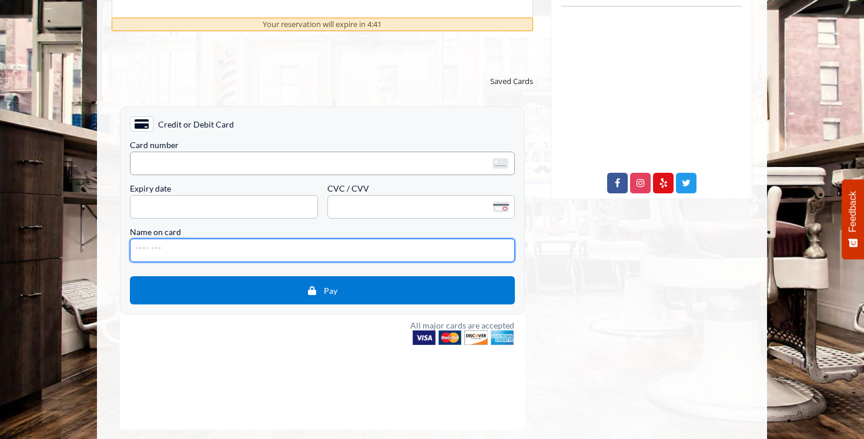
type input "**********"
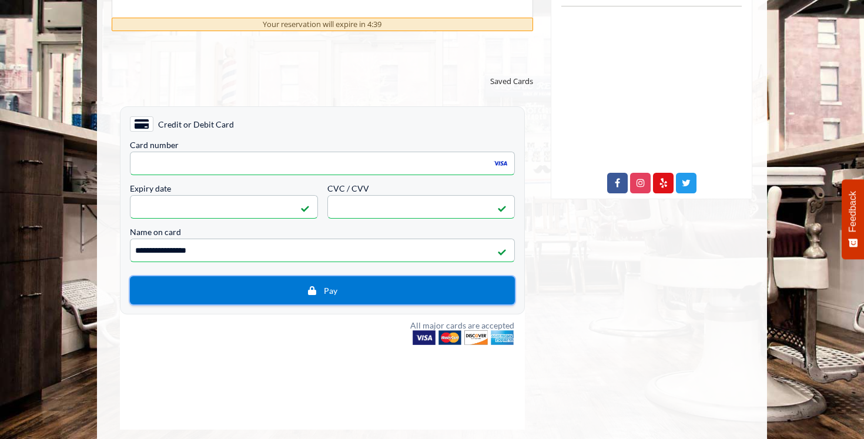
click at [388, 292] on span "Pay" at bounding box center [322, 289] width 367 height 11
